Goal: Transaction & Acquisition: Book appointment/travel/reservation

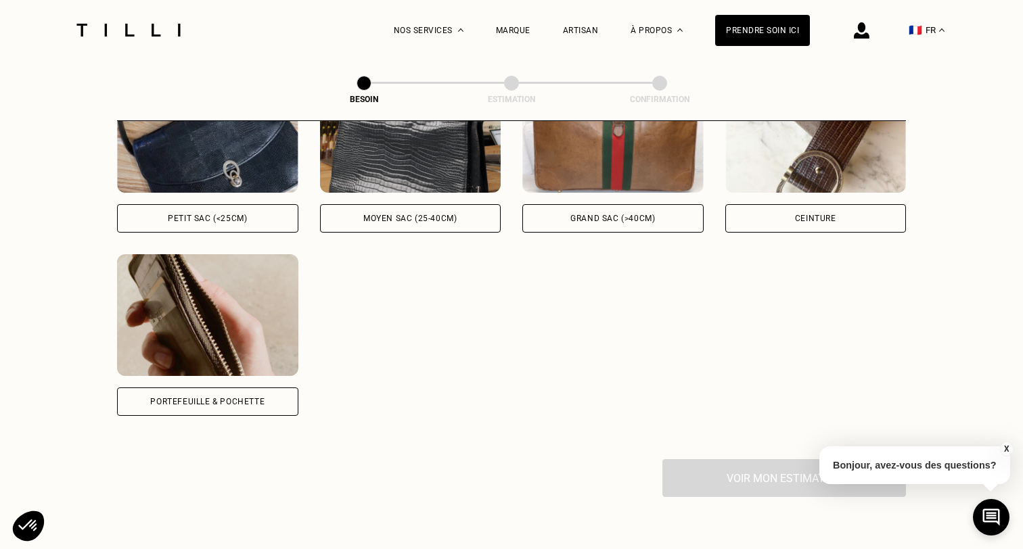
scroll to position [712, 0]
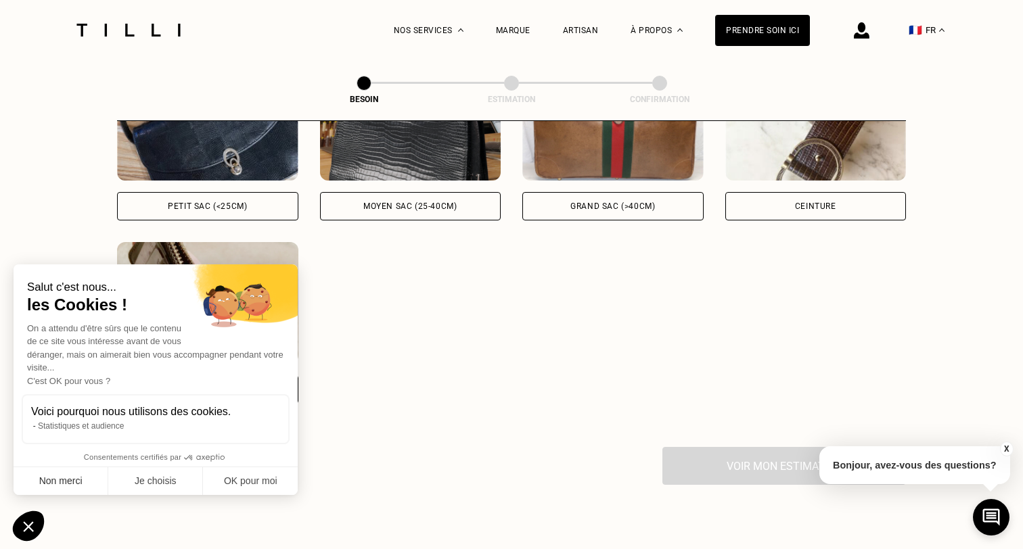
click at [72, 487] on button "Non merci" at bounding box center [61, 481] width 95 height 28
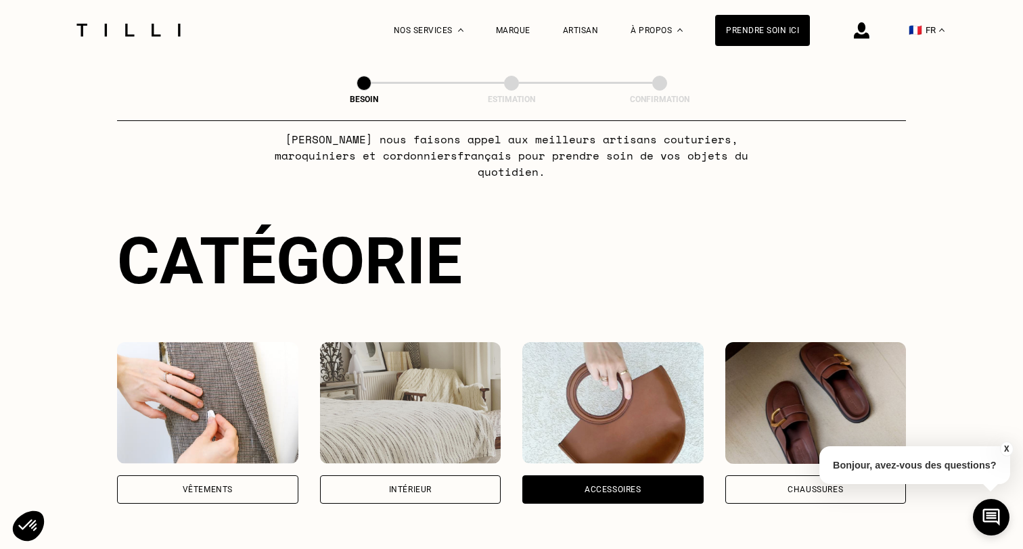
scroll to position [165, 0]
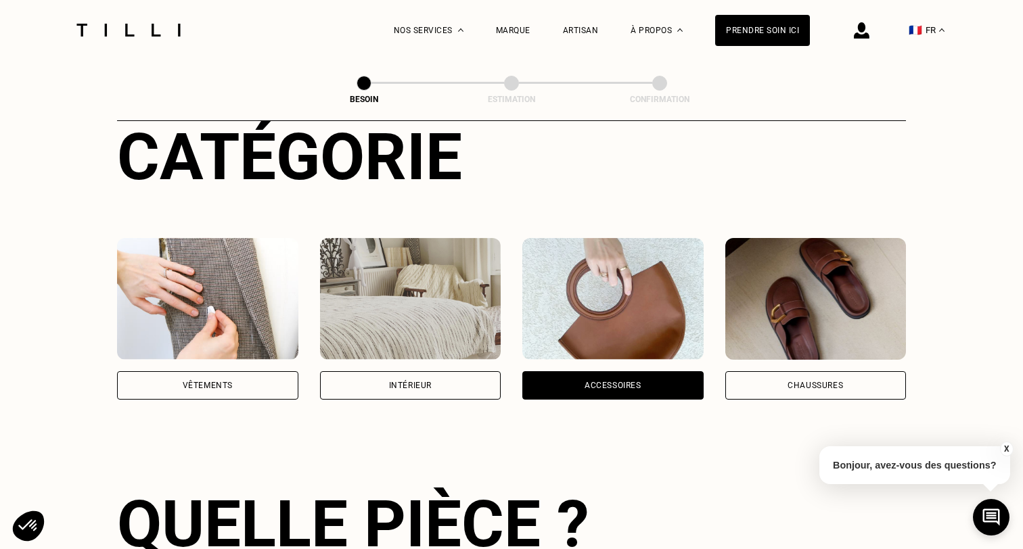
click at [254, 303] on img at bounding box center [207, 299] width 181 height 122
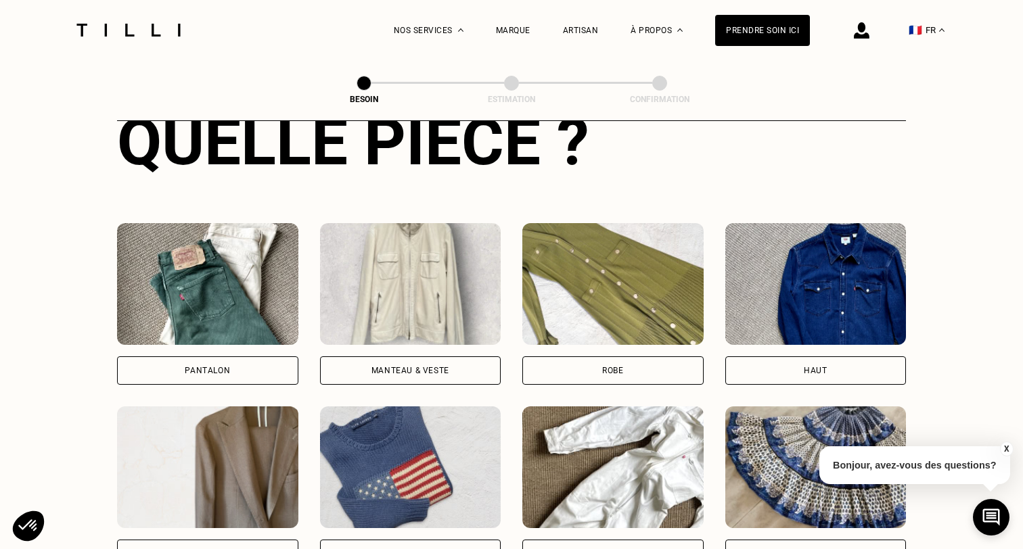
scroll to position [563, 0]
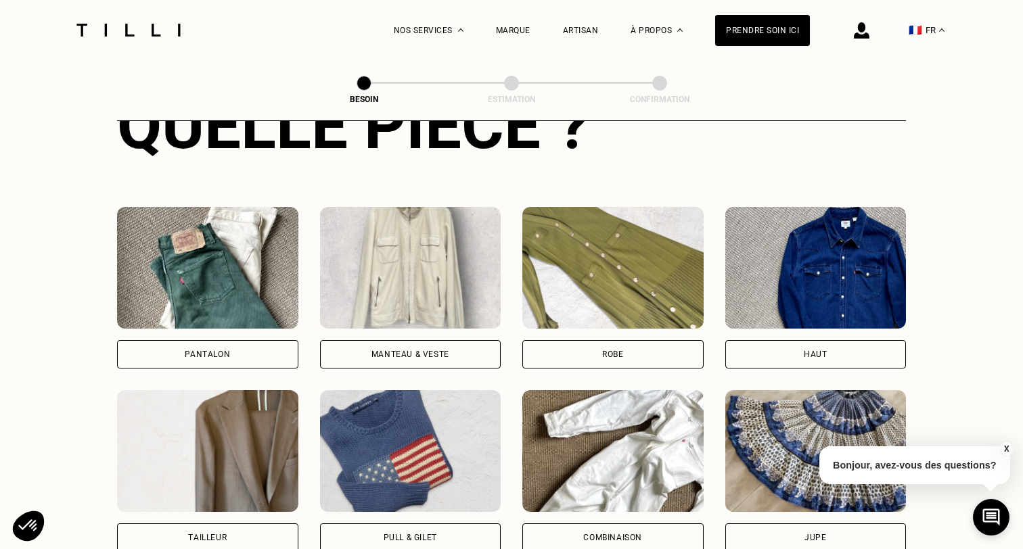
click at [407, 274] on img at bounding box center [410, 268] width 181 height 122
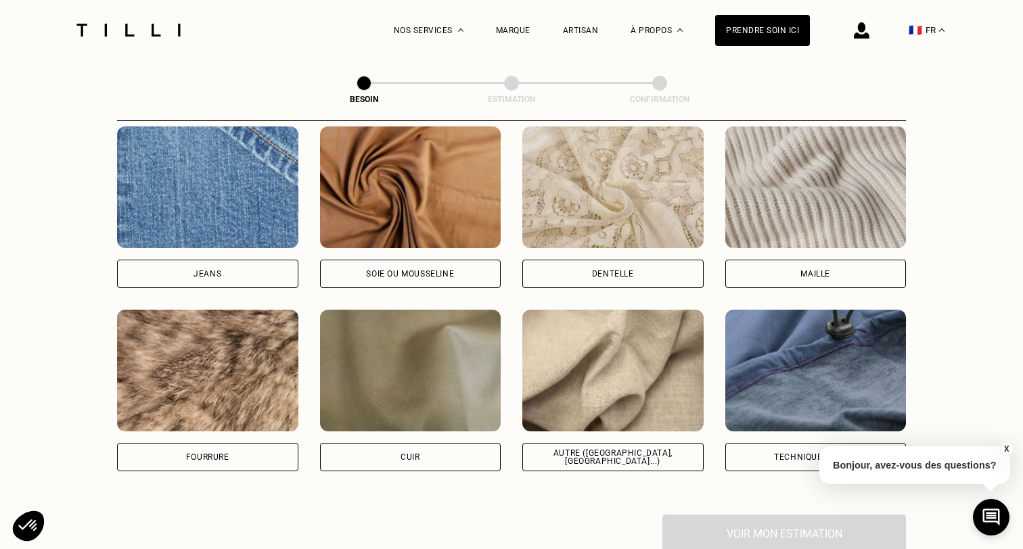
scroll to position [1473, 0]
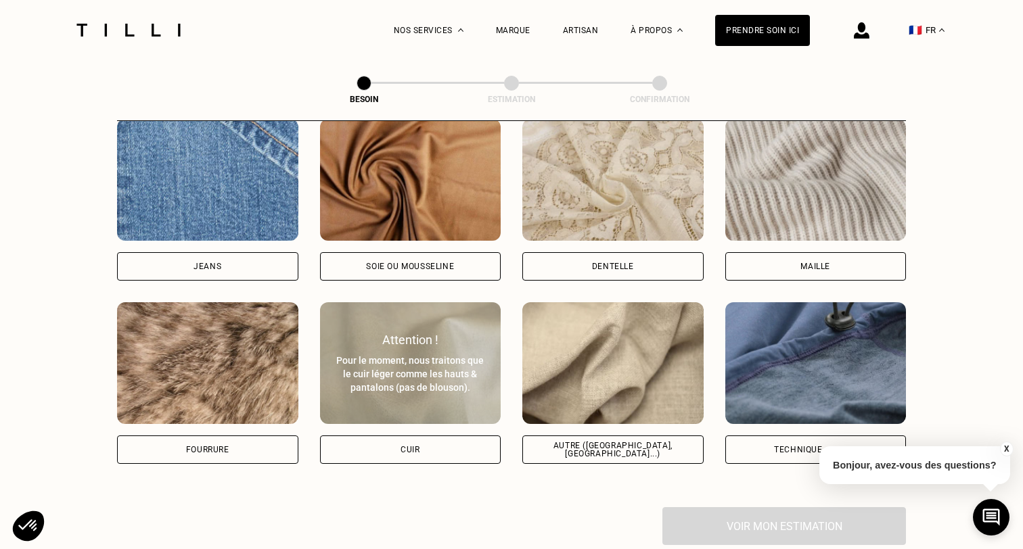
click at [410, 368] on div "Pour le moment, nous traitons que le cuir léger comme les hauts & pantalons (pa…" at bounding box center [411, 374] width 152 height 41
select select "FR"
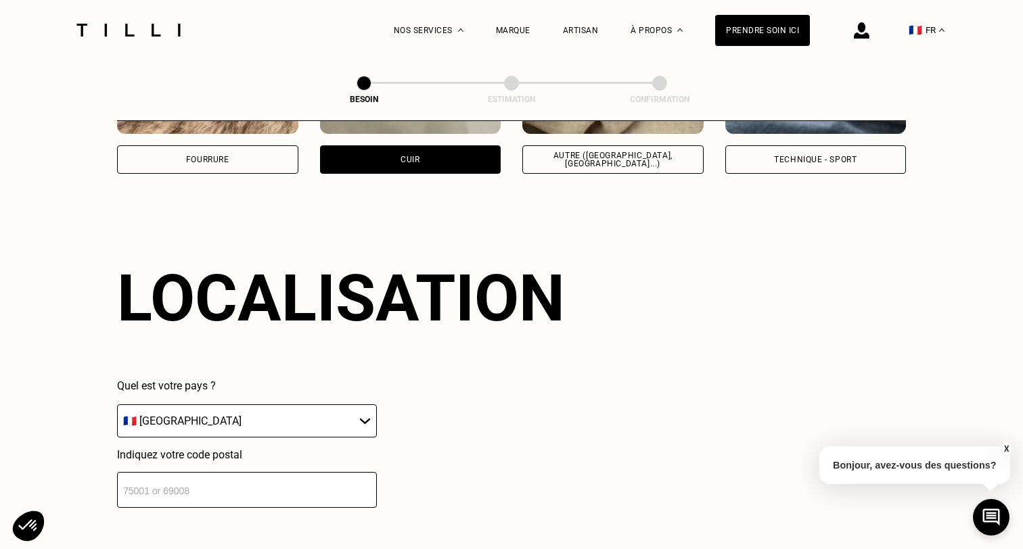
scroll to position [1813, 0]
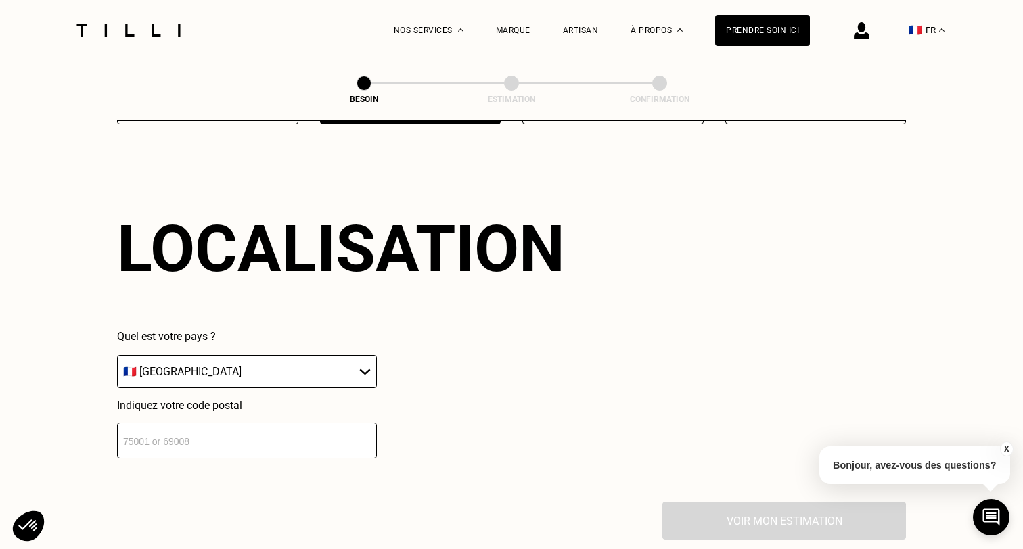
click at [318, 431] on input "number" at bounding box center [247, 441] width 260 height 36
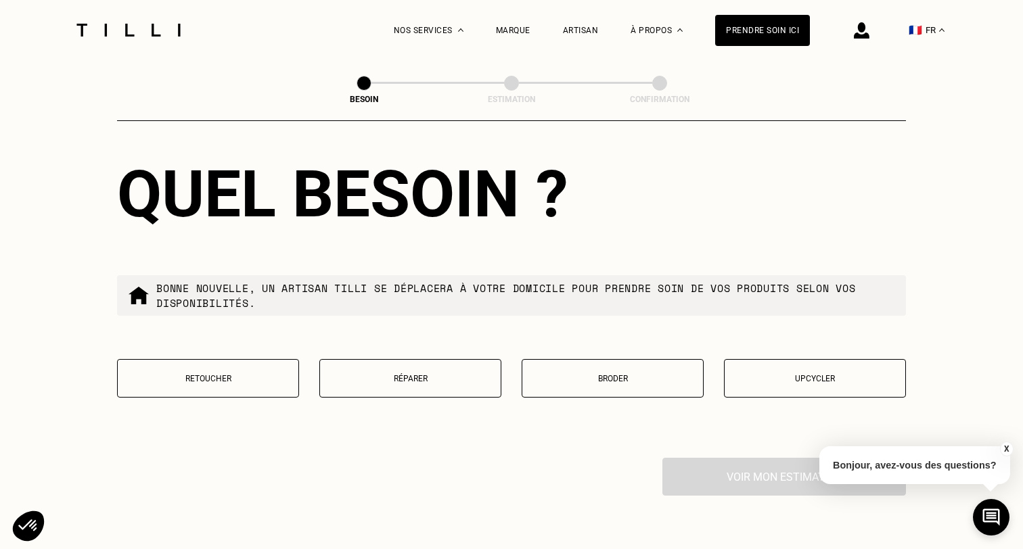
scroll to position [2205, 0]
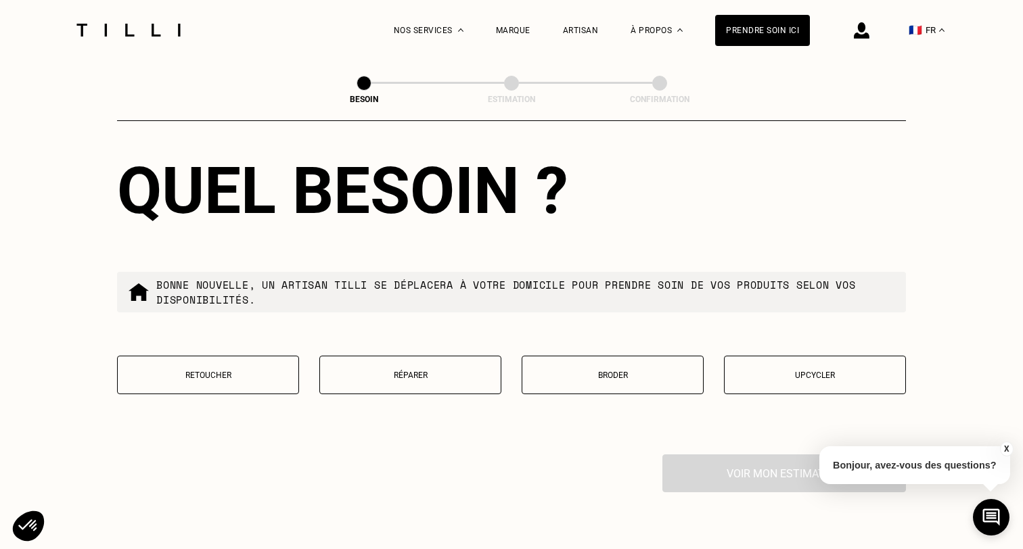
type input "75011"
click at [434, 371] on p "Réparer" at bounding box center [410, 375] width 167 height 9
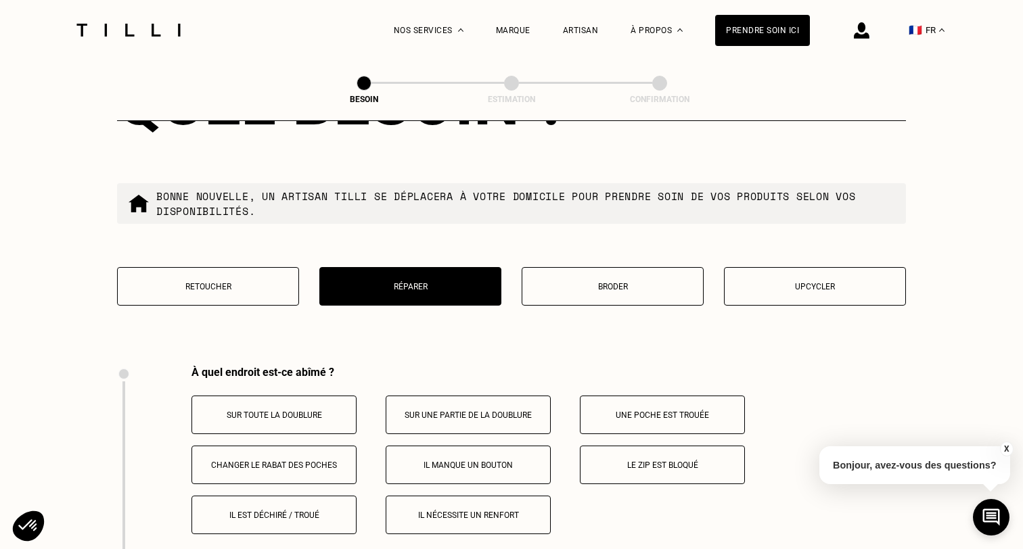
scroll to position [2232, 0]
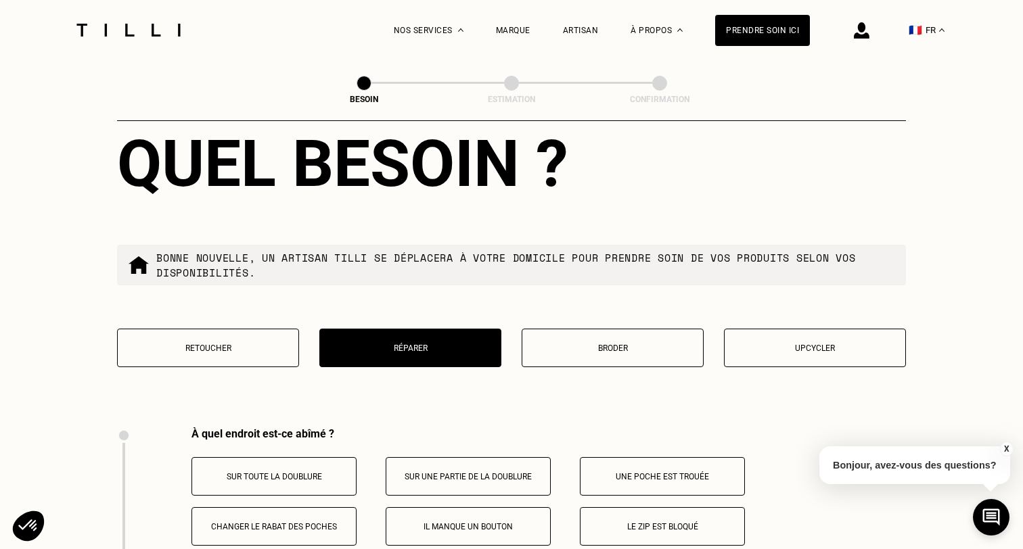
click at [797, 344] on p "Upcycler" at bounding box center [814, 348] width 167 height 9
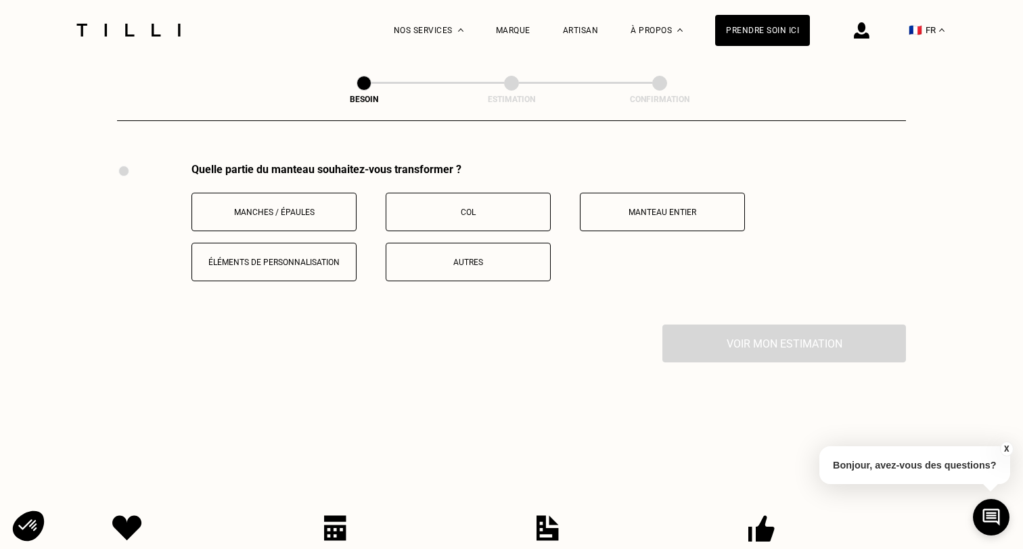
scroll to position [2286, 0]
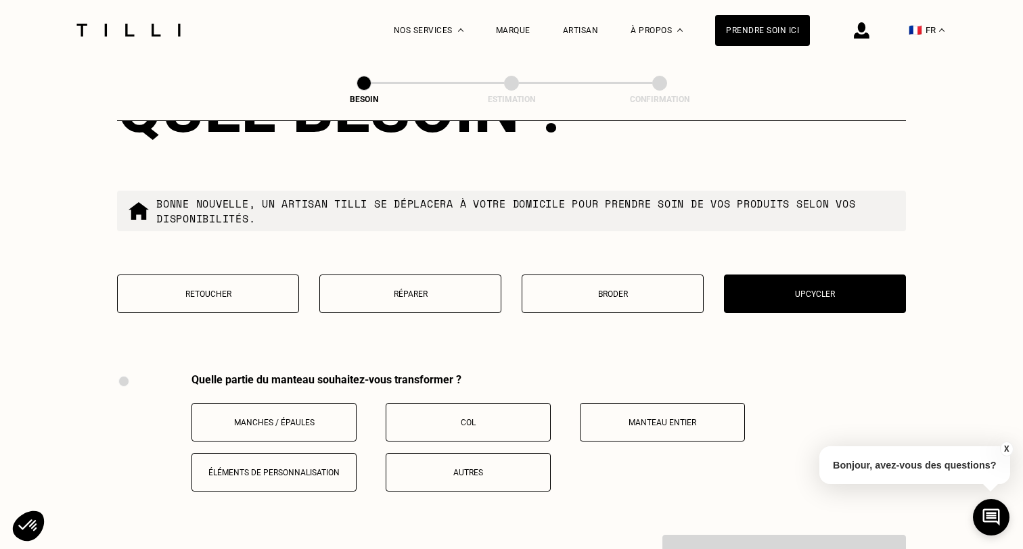
click at [449, 290] on p "Réparer" at bounding box center [410, 294] width 167 height 9
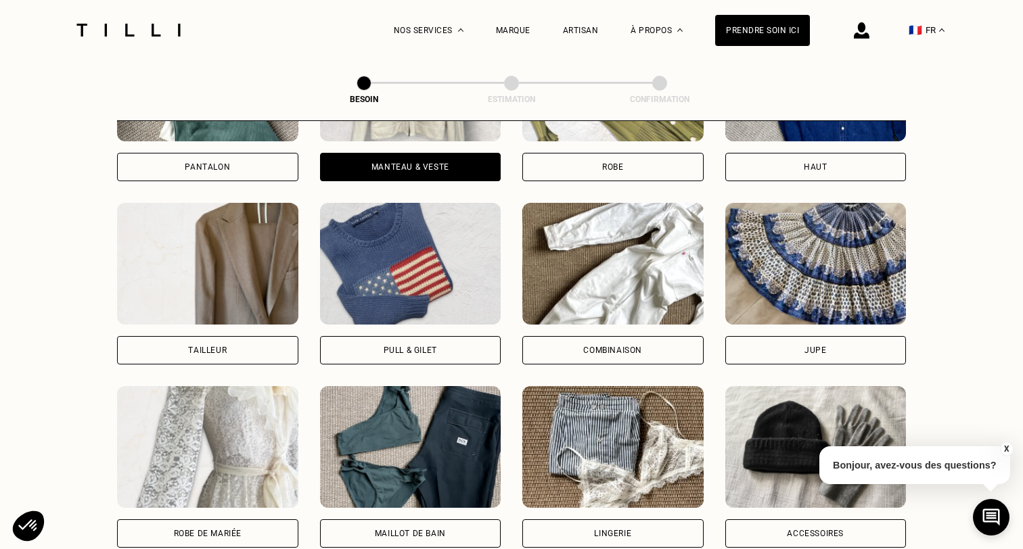
scroll to position [703, 0]
